Goal: Transaction & Acquisition: Subscribe to service/newsletter

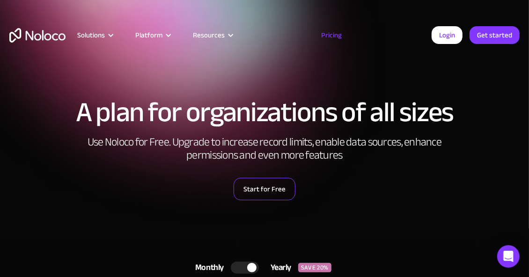
click at [262, 191] on link "Start for Free" at bounding box center [264, 189] width 62 height 22
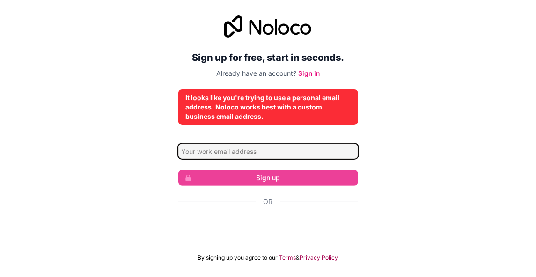
click at [235, 150] on input "Email address" at bounding box center [268, 151] width 180 height 15
type input "[PERSON_NAME][EMAIL_ADDRESS][PERSON_NAME][DOMAIN_NAME]"
